Goal: Transaction & Acquisition: Purchase product/service

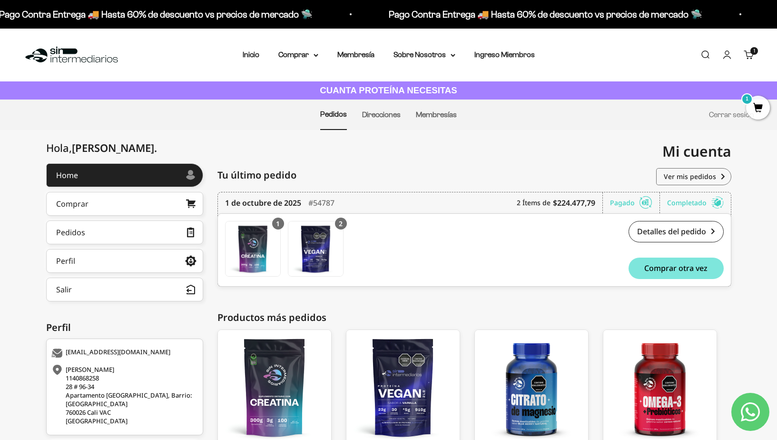
scroll to position [77, 0]
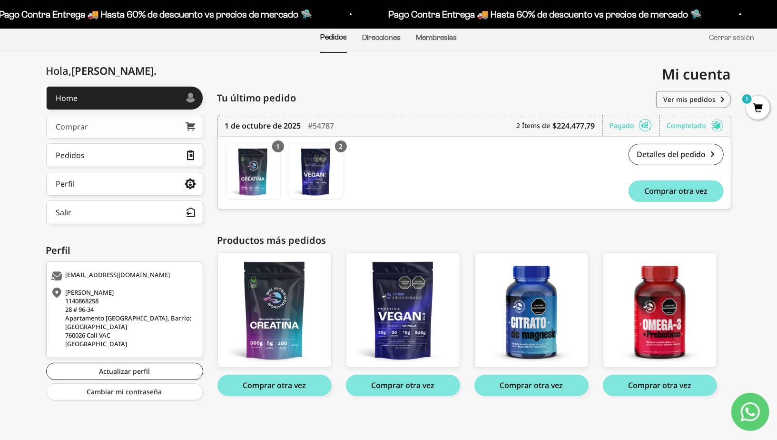
click at [118, 123] on link "Comprar" at bounding box center [124, 127] width 157 height 24
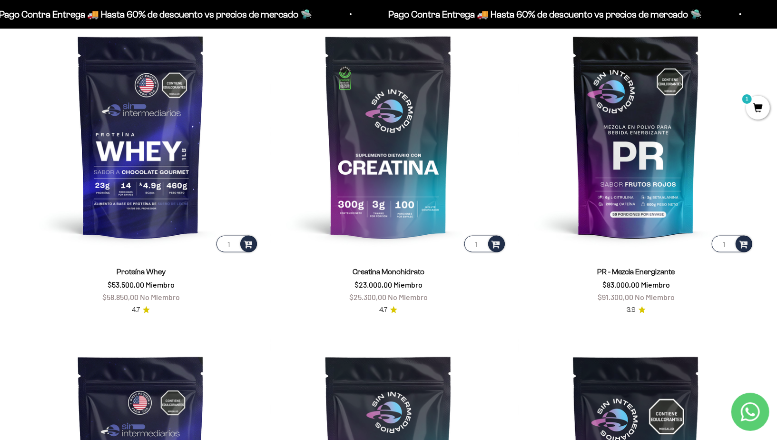
scroll to position [449, 0]
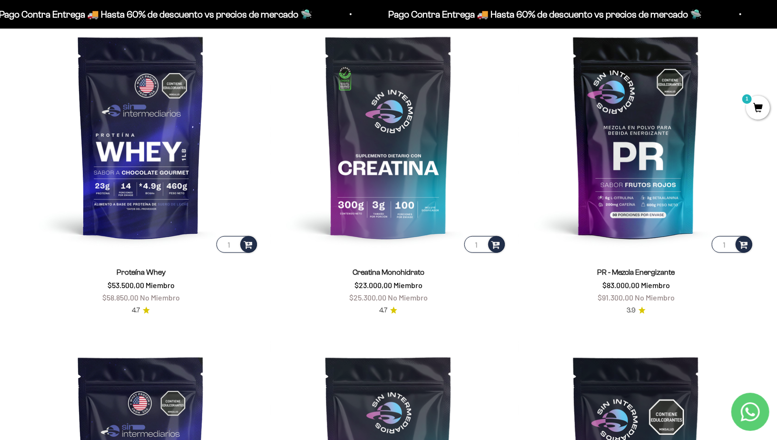
click at [769, 109] on span "1" at bounding box center [758, 108] width 24 height 24
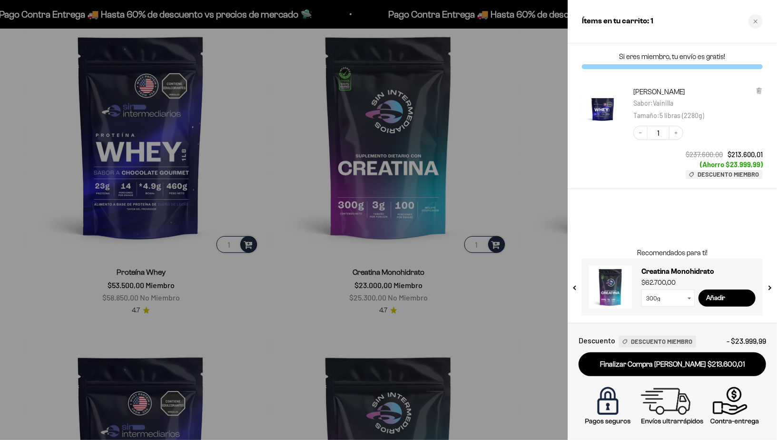
click at [546, 76] on div at bounding box center [388, 220] width 777 height 440
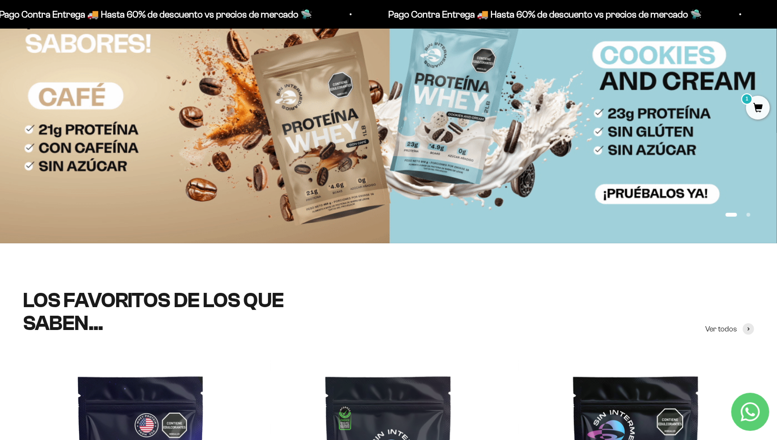
scroll to position [0, 0]
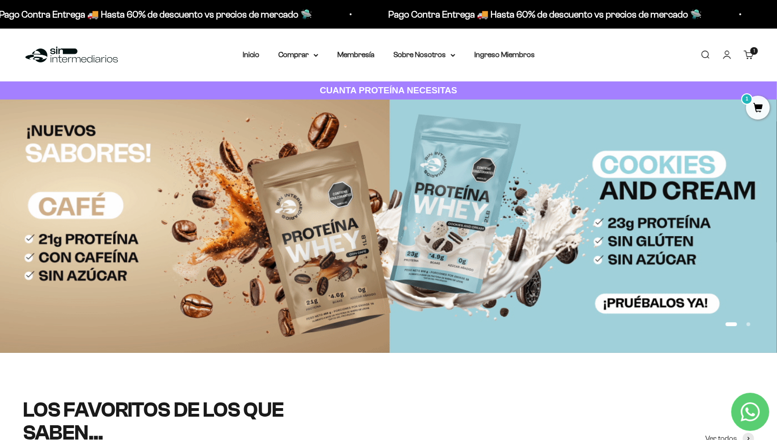
click at [737, 325] on button "Ir al artículo 1" at bounding box center [731, 324] width 11 height 4
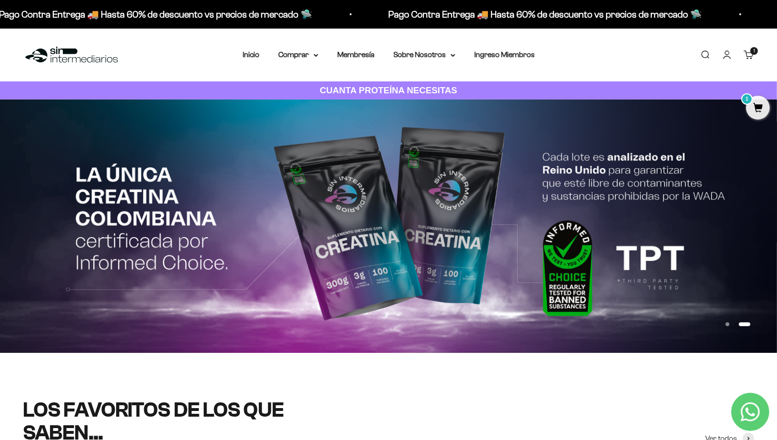
click at [740, 325] on button "Ir al artículo 2" at bounding box center [744, 324] width 11 height 4
click at [311, 54] on summary "Comprar" at bounding box center [298, 55] width 40 height 12
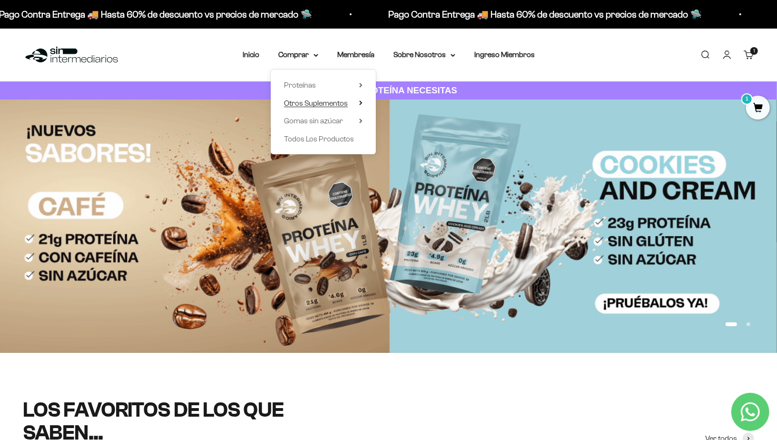
click at [332, 104] on span "Otros Suplementos" at bounding box center [316, 103] width 64 height 8
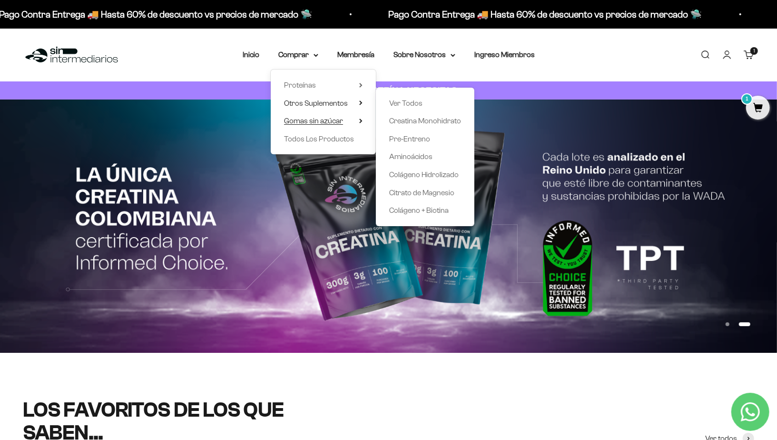
click at [329, 120] on span "Gomas sin azúcar" at bounding box center [313, 121] width 59 height 8
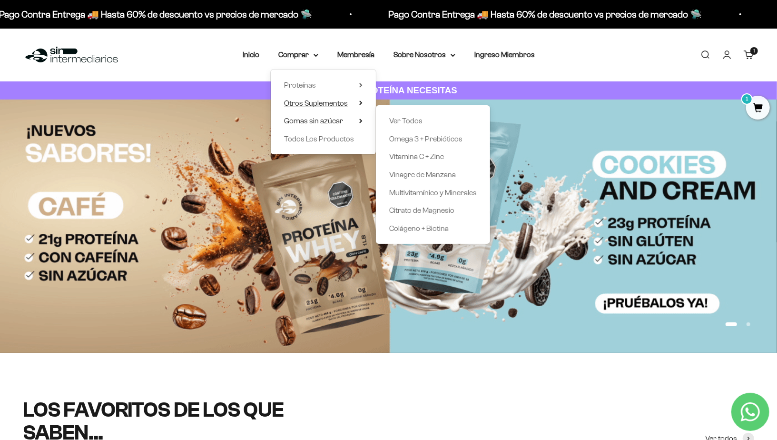
click at [331, 105] on span "Otros Suplementos" at bounding box center [316, 103] width 64 height 8
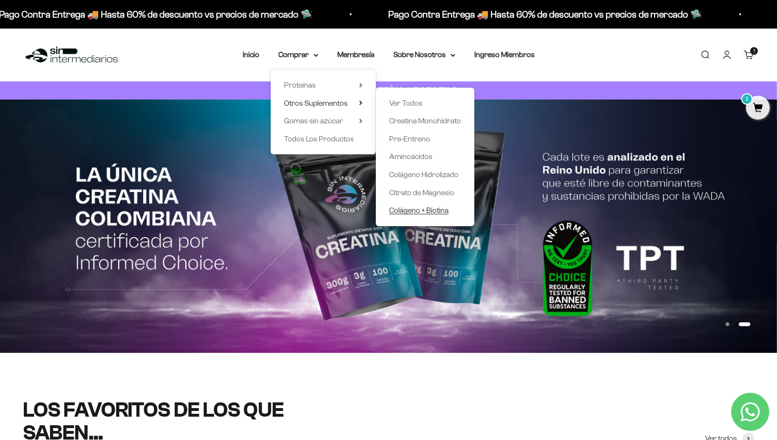
click at [428, 208] on span "Colágeno + Biotina" at bounding box center [418, 210] width 59 height 8
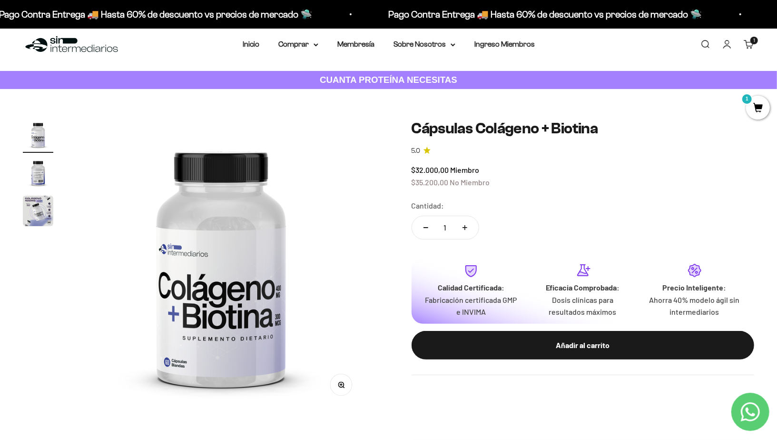
scroll to position [12, 0]
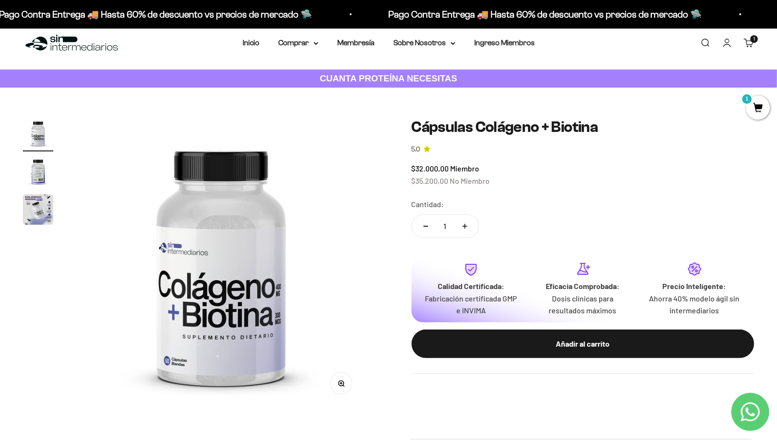
click at [36, 180] on img "Ir al artículo 2" at bounding box center [38, 171] width 30 height 30
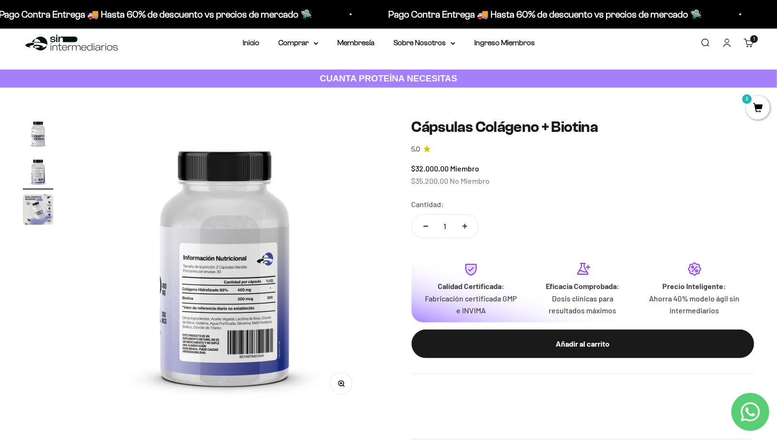
scroll to position [0, 301]
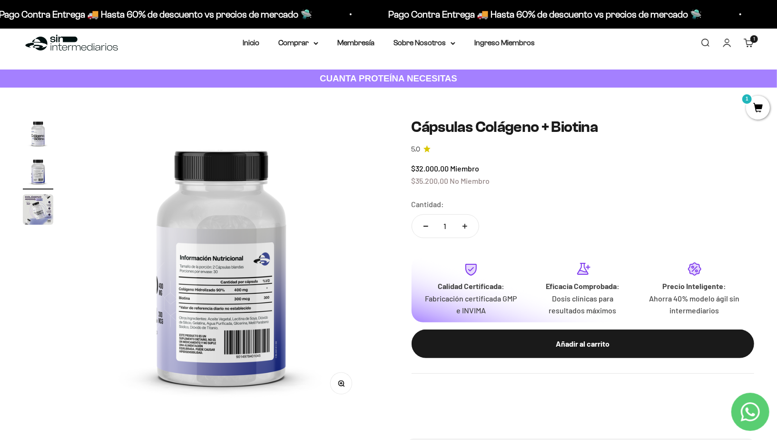
click at [37, 190] on page-dots at bounding box center [38, 172] width 30 height 109
click at [38, 205] on img "Ir al artículo 3" at bounding box center [38, 209] width 30 height 30
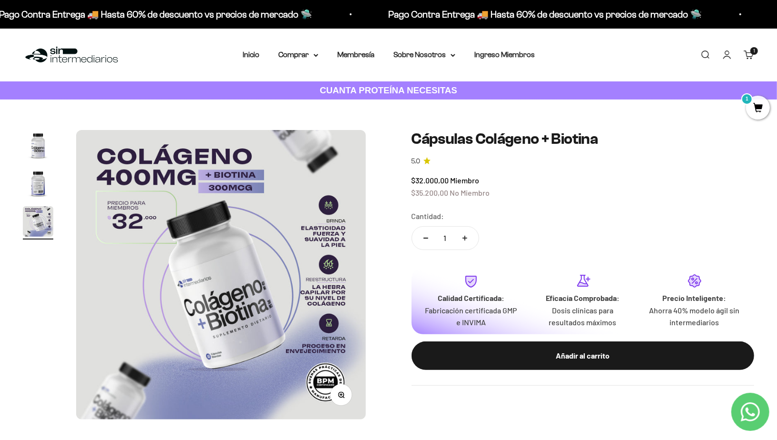
scroll to position [0, 0]
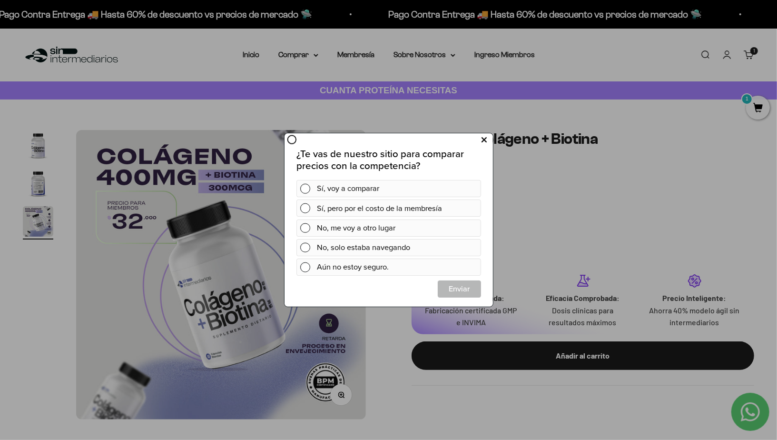
click at [487, 139] on button at bounding box center [484, 140] width 18 height 16
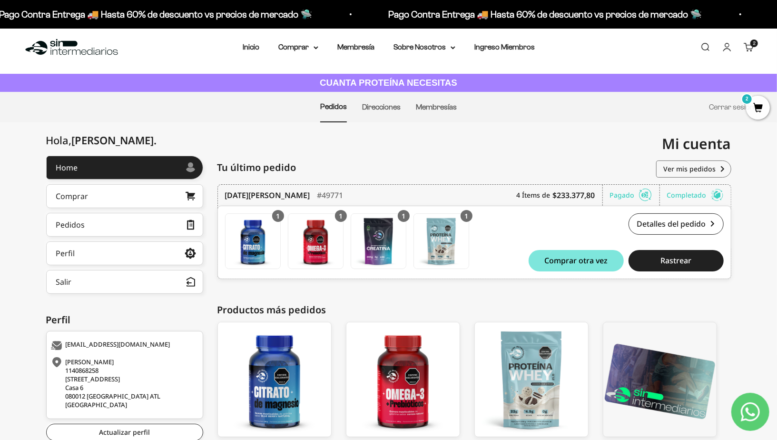
scroll to position [77, 0]
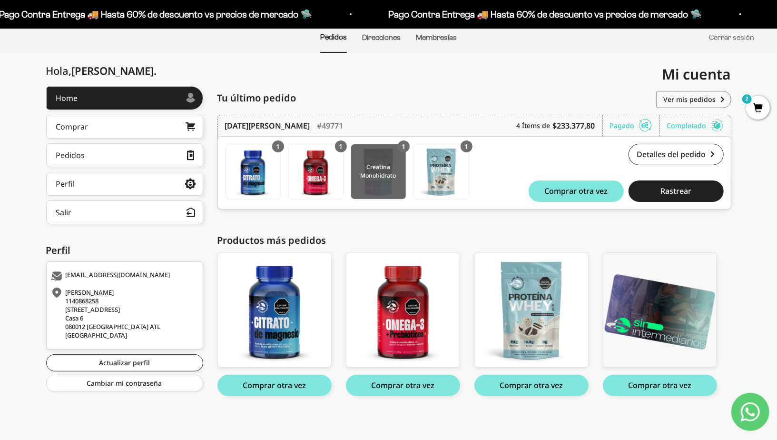
click at [365, 186] on img at bounding box center [378, 171] width 55 height 55
click at [156, 157] on link "Pedidos" at bounding box center [124, 155] width 157 height 24
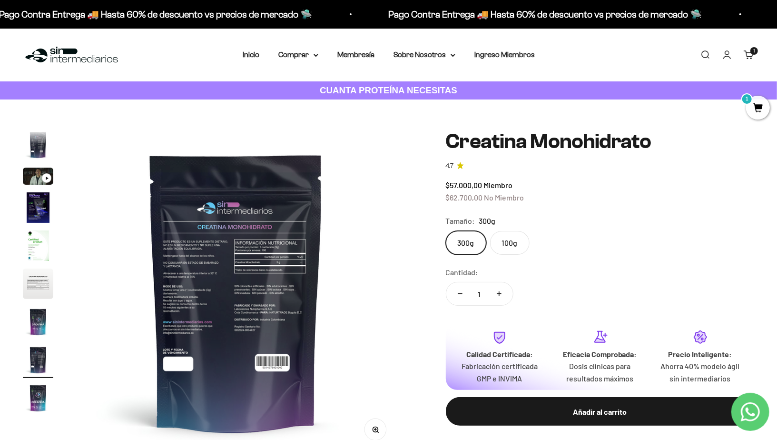
scroll to position [0, 2347]
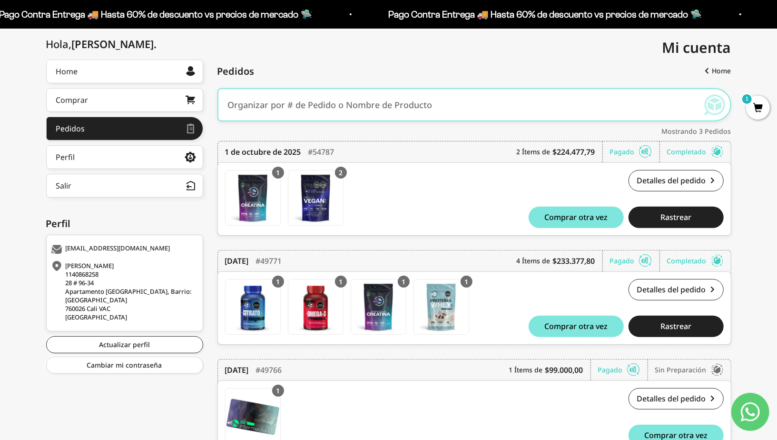
scroll to position [97, 0]
